Goal: Find specific page/section: Find specific page/section

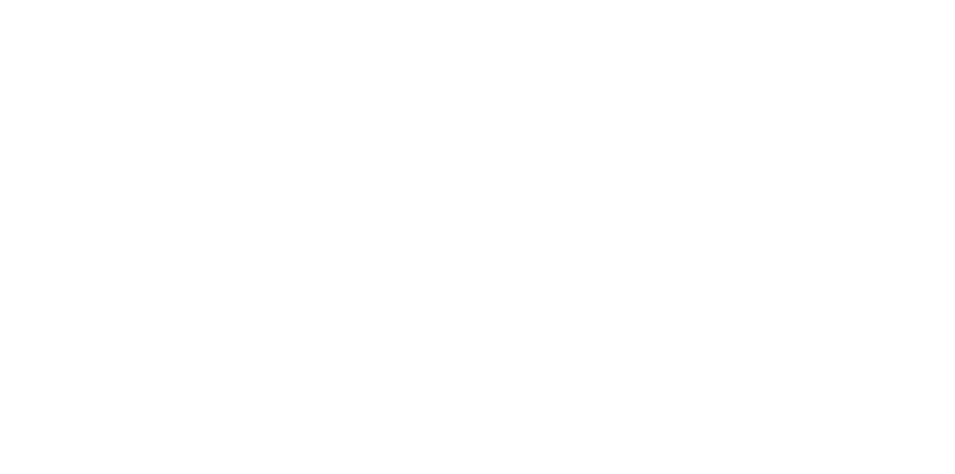
select select "Song"
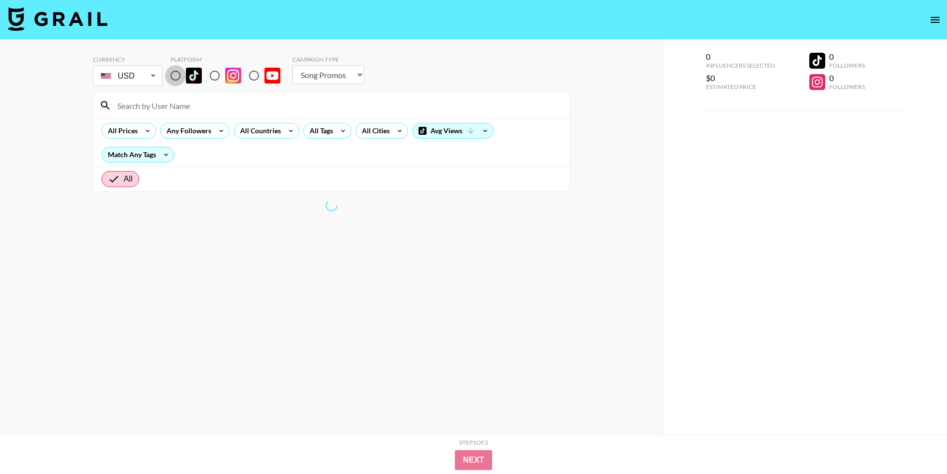
click at [177, 70] on input "radio" at bounding box center [175, 75] width 21 height 21
radio input "true"
click at [181, 102] on input at bounding box center [337, 105] width 452 height 16
paste input "ashleyguijt"
type input "ashleyguijt"
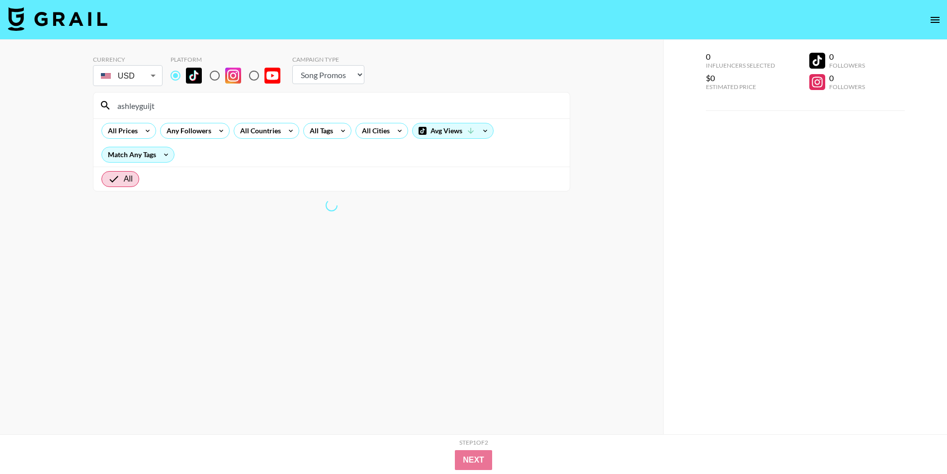
click at [213, 78] on input "radio" at bounding box center [214, 75] width 21 height 21
radio input "true"
click at [199, 110] on input "ashleyguijt" at bounding box center [337, 105] width 452 height 16
